Goal: Find specific page/section: Find specific page/section

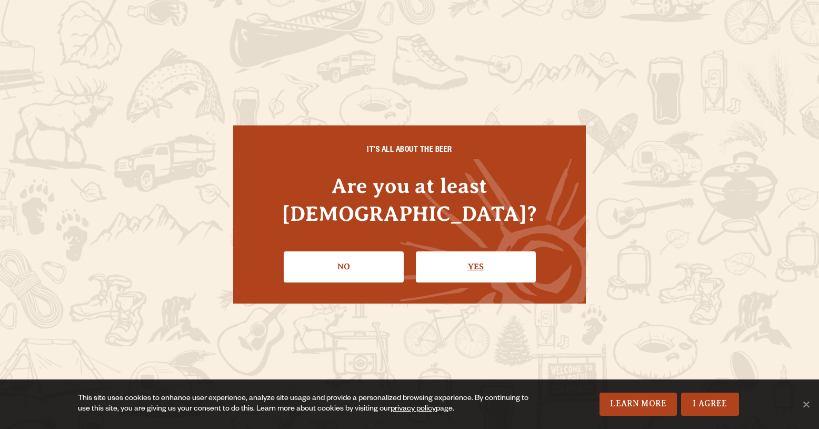
click at [449, 251] on link "Yes" at bounding box center [476, 266] width 120 height 31
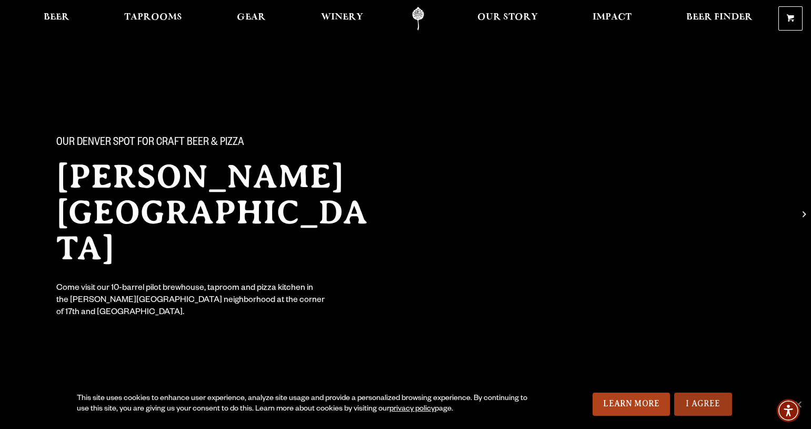
click at [699, 404] on link "I Agree" at bounding box center [703, 403] width 58 height 23
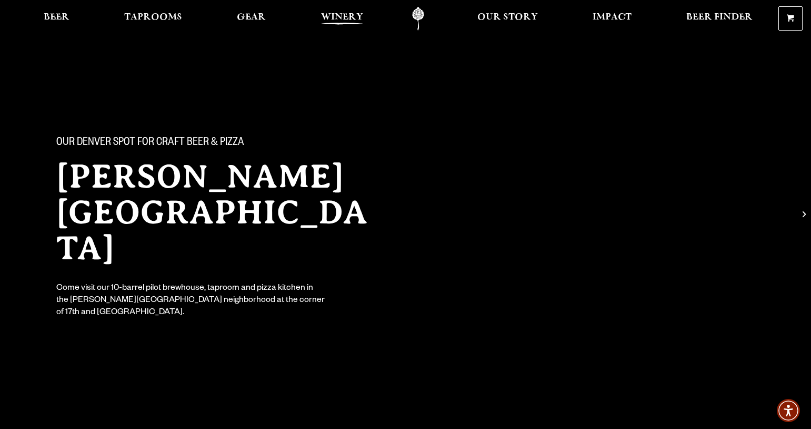
click at [338, 16] on span "Winery" at bounding box center [342, 17] width 42 height 8
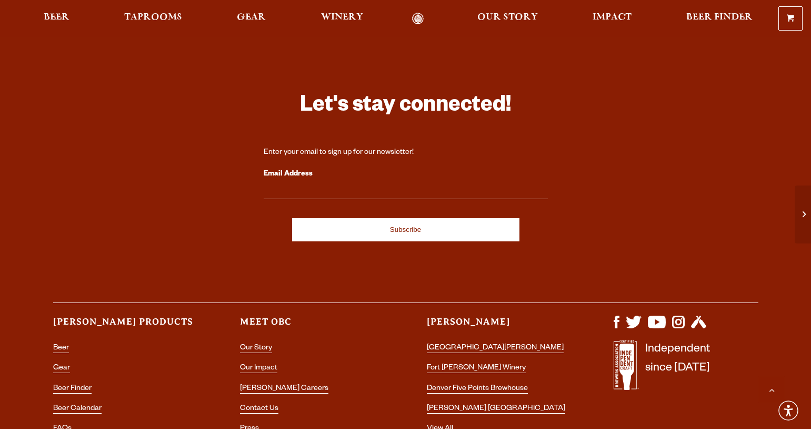
scroll to position [2737, 0]
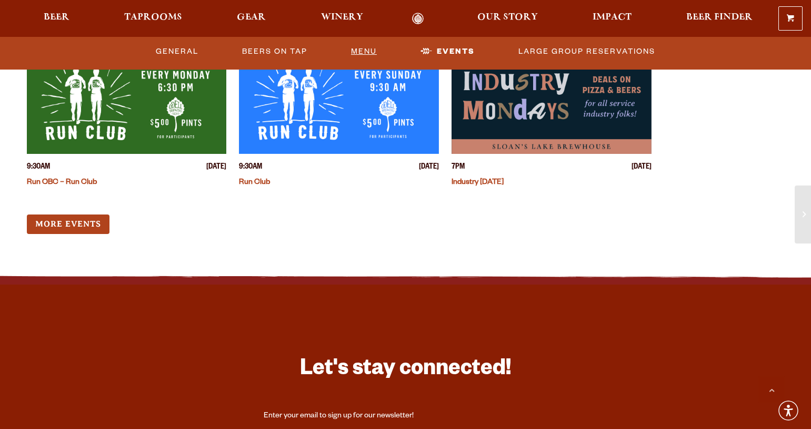
click at [357, 51] on link "Menu" at bounding box center [364, 51] width 34 height 24
